Goal: Task Accomplishment & Management: Manage account settings

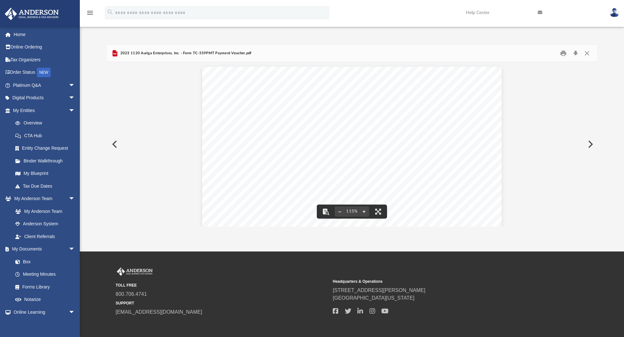
scroll to position [232, 0]
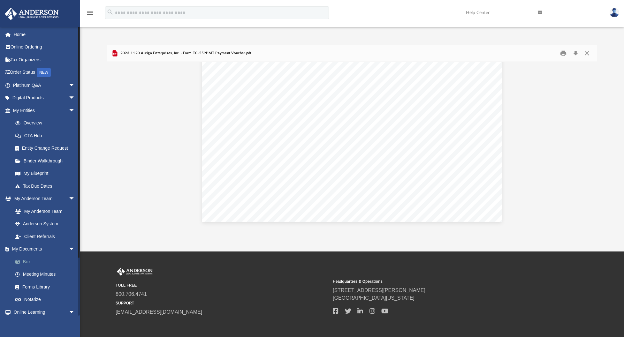
click at [32, 259] on link "Box" at bounding box center [47, 261] width 76 height 13
click at [27, 260] on link "Box" at bounding box center [47, 261] width 76 height 13
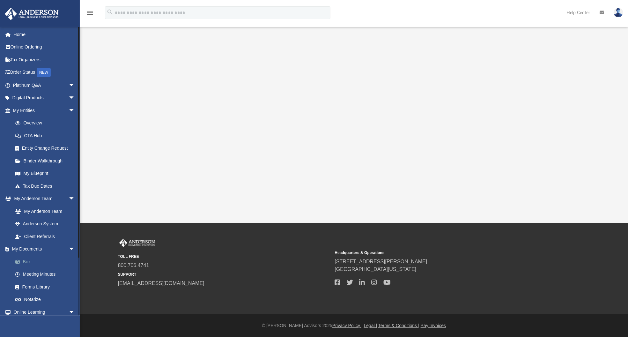
click at [23, 262] on link "Box" at bounding box center [47, 261] width 76 height 13
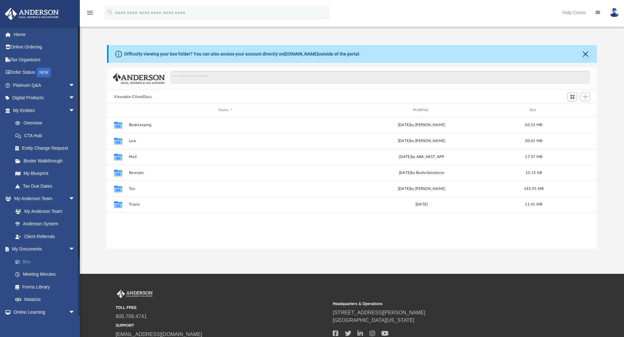
scroll to position [5, 5]
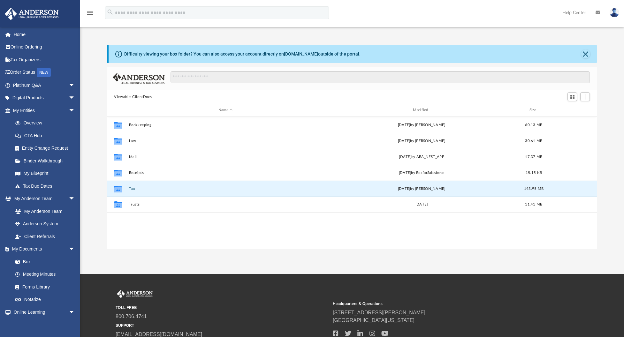
click at [134, 190] on button "Tax" at bounding box center [225, 189] width 193 height 4
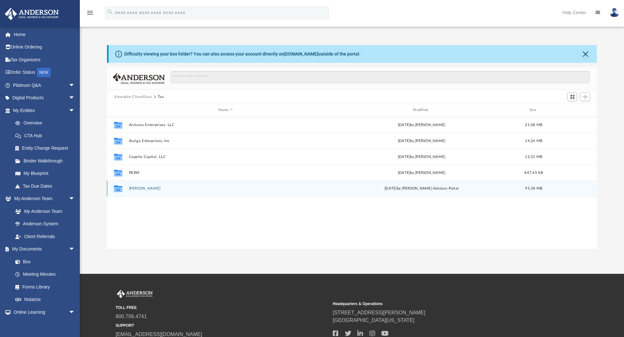
click at [134, 188] on button "[PERSON_NAME]" at bounding box center [225, 188] width 193 height 4
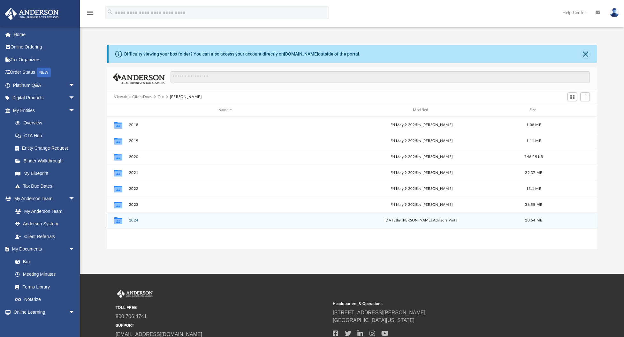
click at [139, 223] on div "Collaborated Folder 2024 [DATE] by [PERSON_NAME] Advisors Portal 20.64 MB" at bounding box center [352, 221] width 490 height 16
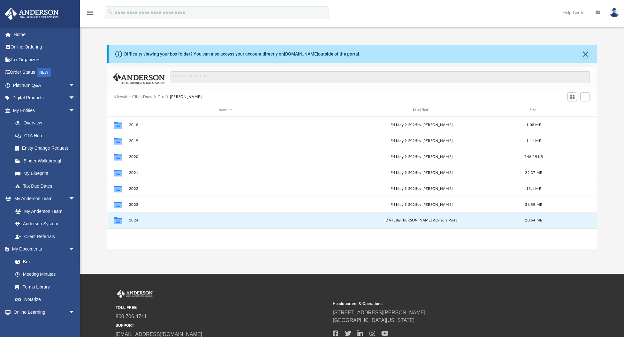
click at [134, 222] on button "2024" at bounding box center [225, 220] width 193 height 4
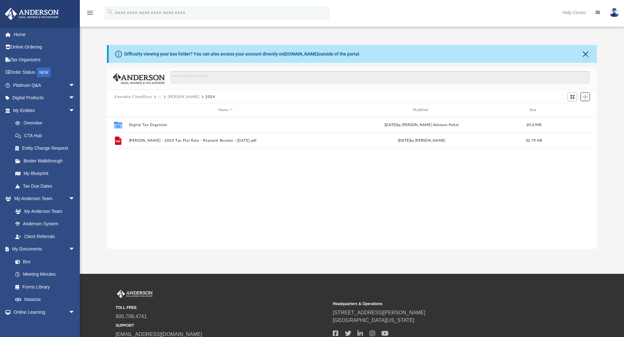
click at [582, 98] on span "Add" at bounding box center [584, 96] width 5 height 5
click at [571, 108] on li "Upload" at bounding box center [576, 109] width 20 height 7
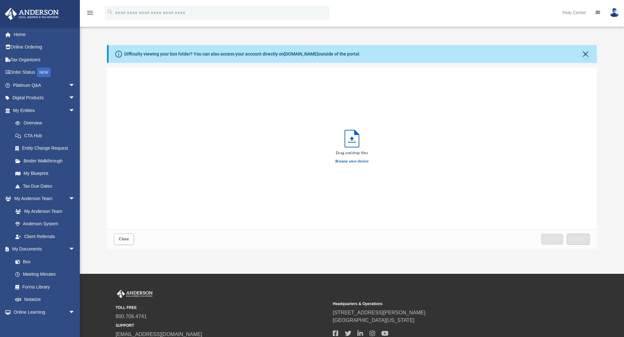
scroll to position [157, 484]
click at [126, 238] on span "Close" at bounding box center [124, 239] width 10 height 4
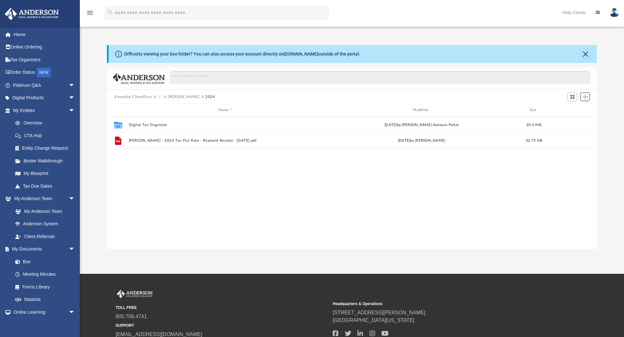
click at [583, 98] on span "Add" at bounding box center [584, 96] width 5 height 5
click at [569, 121] on li "New Folder" at bounding box center [576, 119] width 20 height 7
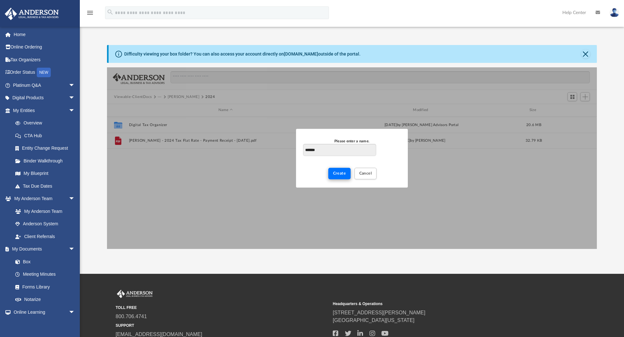
type input "*******"
click at [333, 173] on span "Create" at bounding box center [339, 173] width 13 height 4
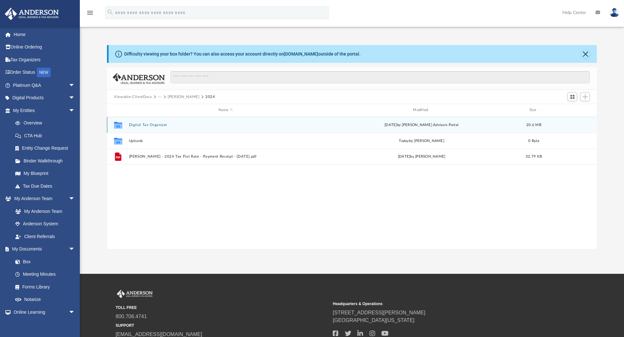
click at [147, 125] on button "Digital Tax Organizer" at bounding box center [225, 125] width 193 height 4
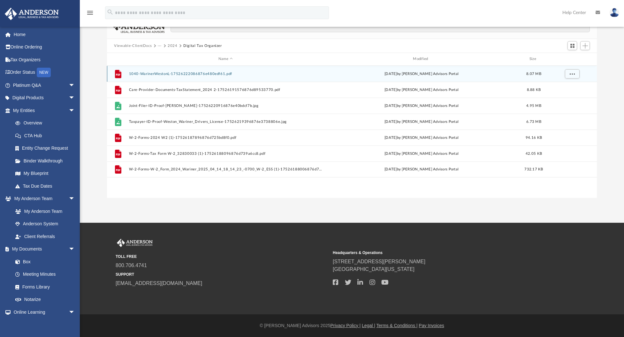
scroll to position [0, 0]
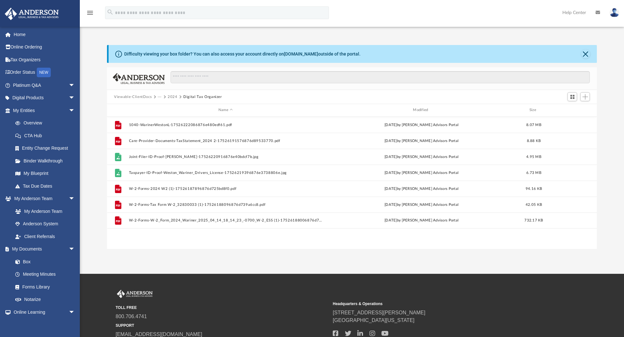
click at [172, 97] on button "2024" at bounding box center [173, 97] width 10 height 6
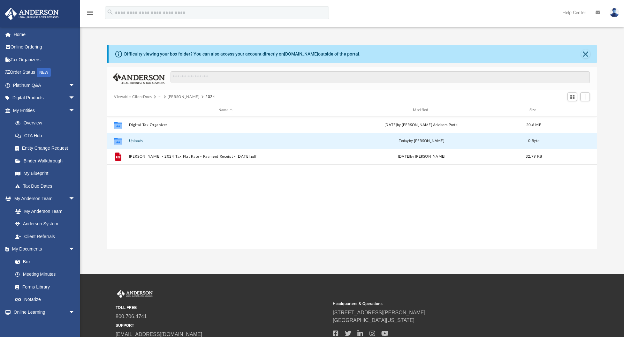
click at [133, 141] on button "Uploads" at bounding box center [225, 141] width 193 height 4
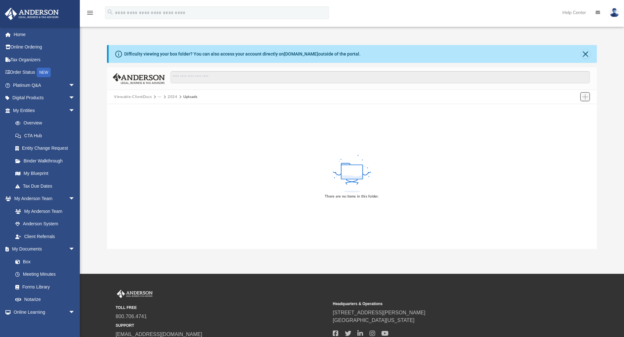
click at [586, 97] on span "Add" at bounding box center [584, 96] width 5 height 5
click at [569, 109] on li "Upload" at bounding box center [576, 109] width 20 height 7
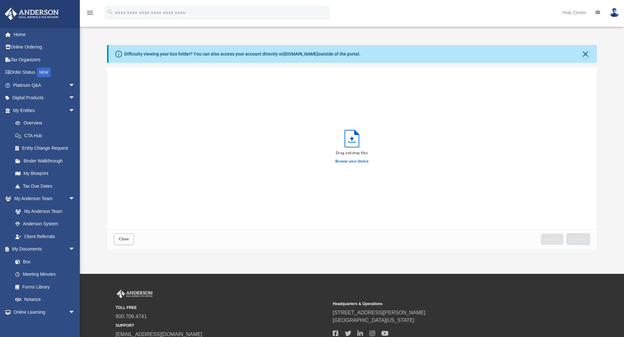
scroll to position [157, 484]
click at [344, 160] on label "Browse your device" at bounding box center [351, 162] width 33 height 6
click at [0, 0] on input "Browse your device" at bounding box center [0, 0] width 0 height 0
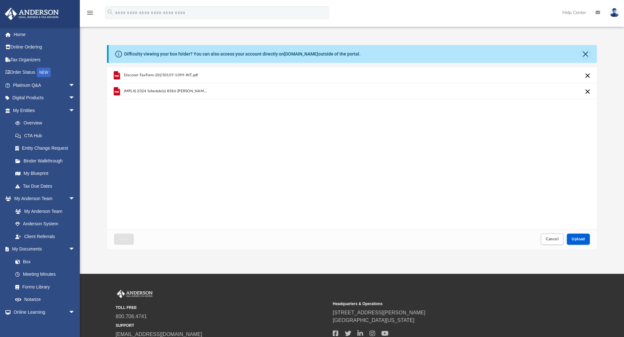
click at [191, 78] on div "Discover-TaxForm-20250107-1099-INT.pdf" at bounding box center [234, 75] width 220 height 14
click at [199, 92] on span "(MPLX) 2024 Schedule(s) 8586 [PERSON_NAME] [DATE] 08-47-50 PM.pdf" at bounding box center [166, 91] width 84 height 4
click at [183, 79] on div "Discover-TaxForm-20250107-1099-INT.pdf" at bounding box center [234, 75] width 220 height 14
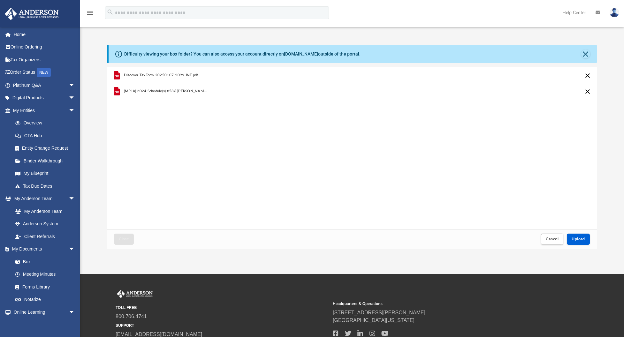
click at [206, 110] on div "Discover-TaxForm-20250107-1099-INT.pdf (MPLX) 2024 Schedule(s) 8586 [PERSON_NAM…" at bounding box center [352, 148] width 490 height 162
click at [576, 242] on button "Upload" at bounding box center [577, 239] width 23 height 11
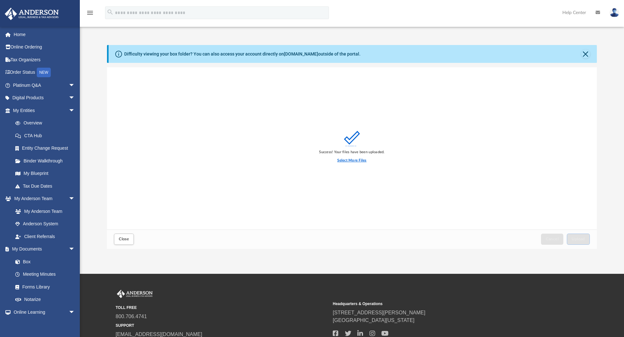
click at [361, 162] on label "Select More Files" at bounding box center [351, 161] width 29 height 6
click at [0, 0] on input "Select More Files" at bounding box center [0, 0] width 0 height 0
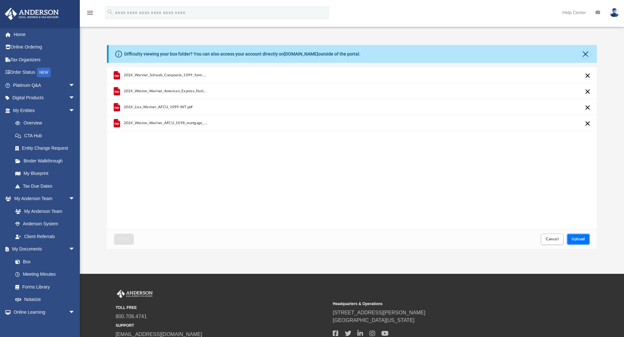
click at [581, 241] on button "Upload" at bounding box center [577, 239] width 23 height 11
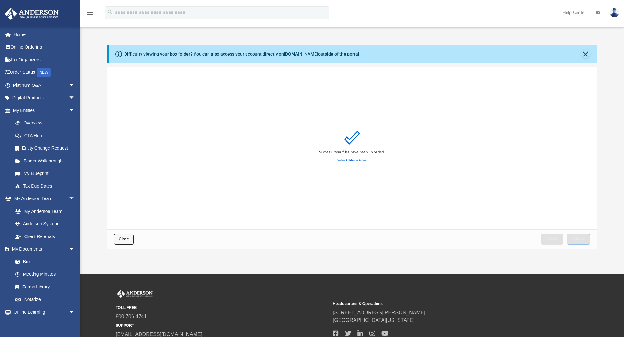
click at [129, 238] on span "Close" at bounding box center [124, 239] width 10 height 4
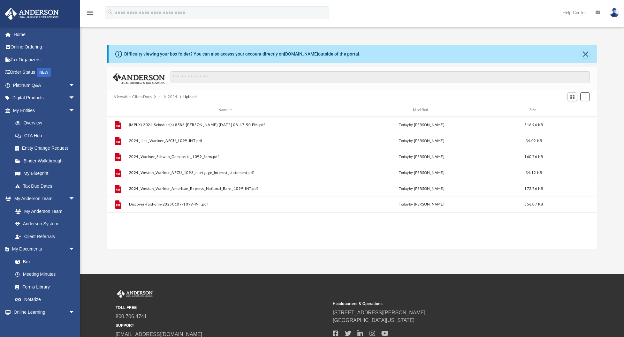
scroll to position [140, 484]
click at [170, 96] on button "2024" at bounding box center [173, 97] width 10 height 6
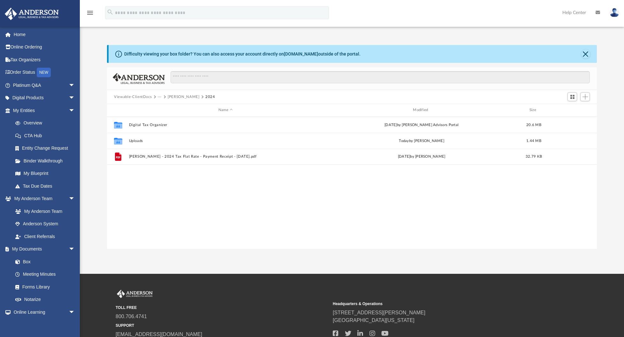
click at [160, 97] on button "···" at bounding box center [160, 97] width 4 height 6
click at [163, 108] on li "Tax" at bounding box center [164, 108] width 6 height 7
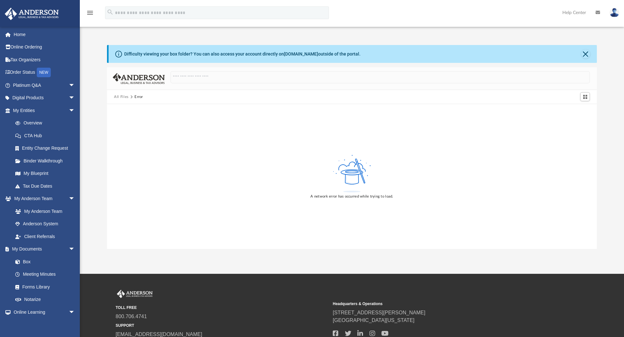
click at [126, 99] on button "All Files" at bounding box center [121, 97] width 15 height 6
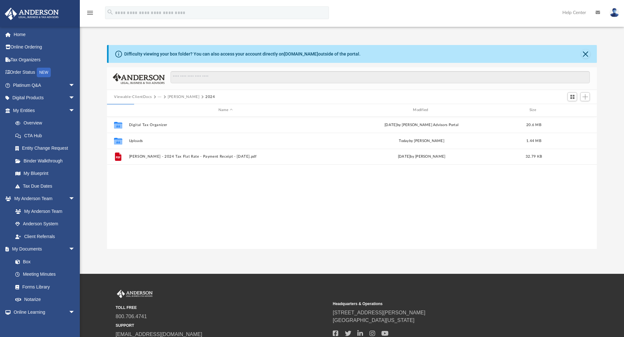
scroll to position [5, 5]
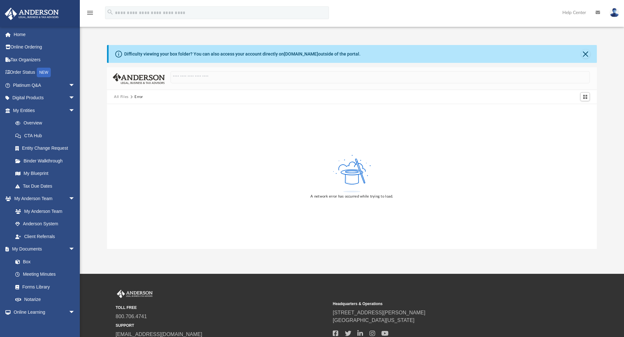
click at [117, 98] on button "All Files" at bounding box center [121, 97] width 15 height 6
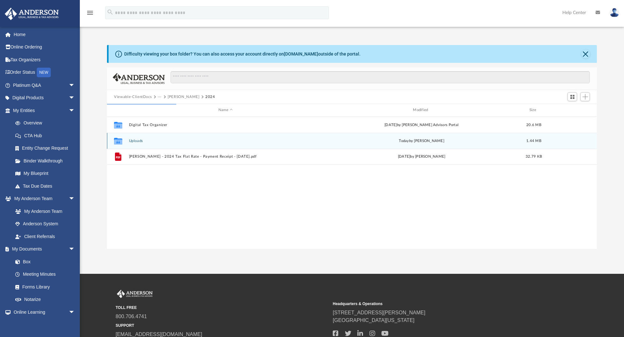
click at [135, 139] on button "Uploads" at bounding box center [225, 141] width 193 height 4
